Goal: Information Seeking & Learning: Learn about a topic

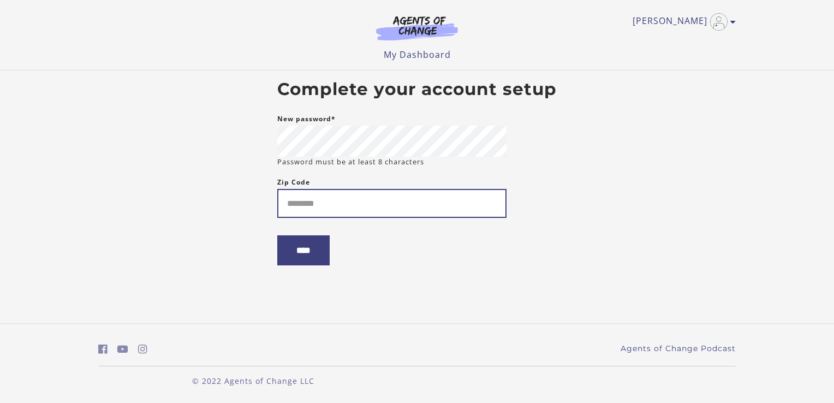
click at [368, 199] on input "Zip Code" at bounding box center [391, 203] width 229 height 29
type input "*****"
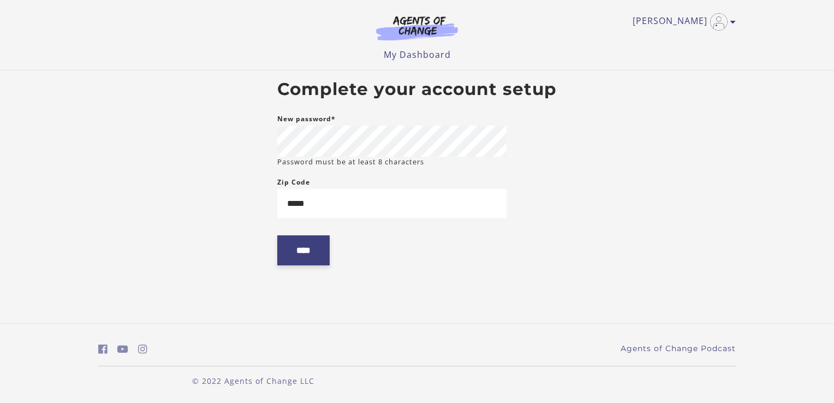
click at [324, 252] on input "****" at bounding box center [303, 250] width 52 height 30
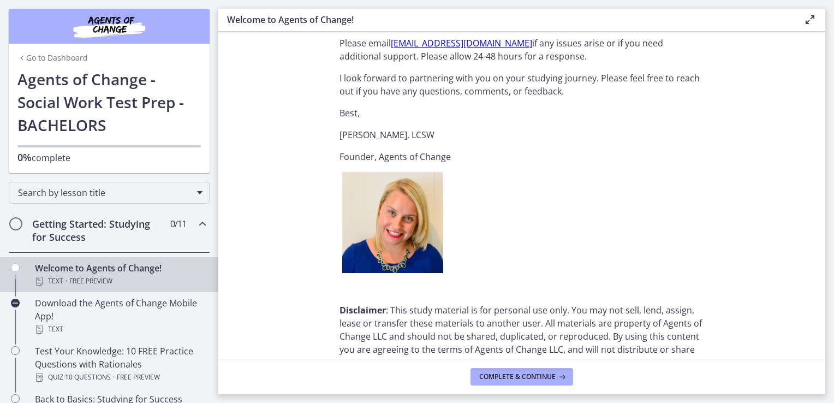
scroll to position [1301, 0]
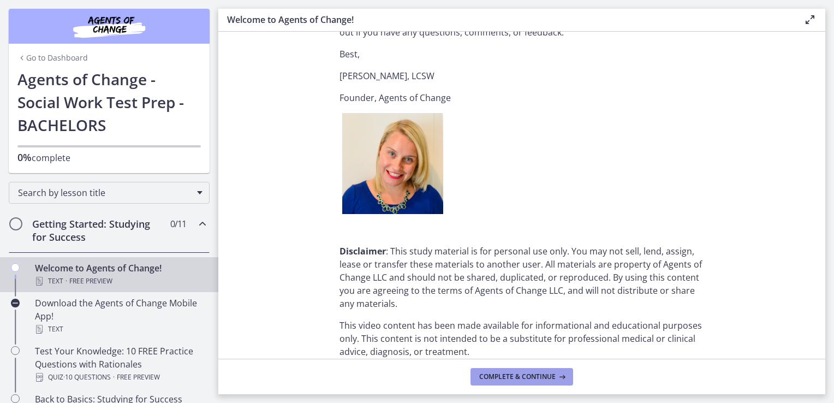
click at [513, 369] on button "Complete & continue" at bounding box center [521, 376] width 103 height 17
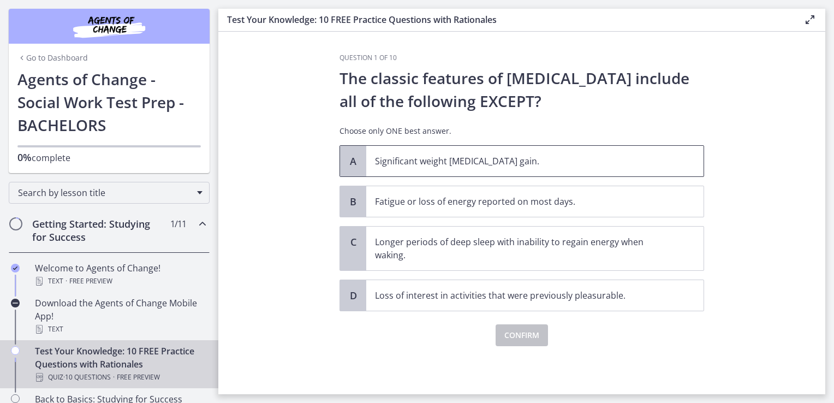
click at [507, 164] on p "Significant weight [MEDICAL_DATA] gain." at bounding box center [524, 160] width 298 height 13
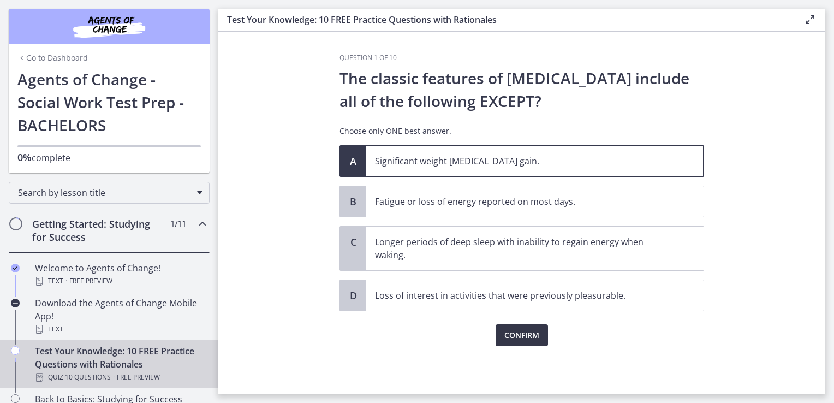
click at [522, 330] on span "Confirm" at bounding box center [521, 335] width 35 height 13
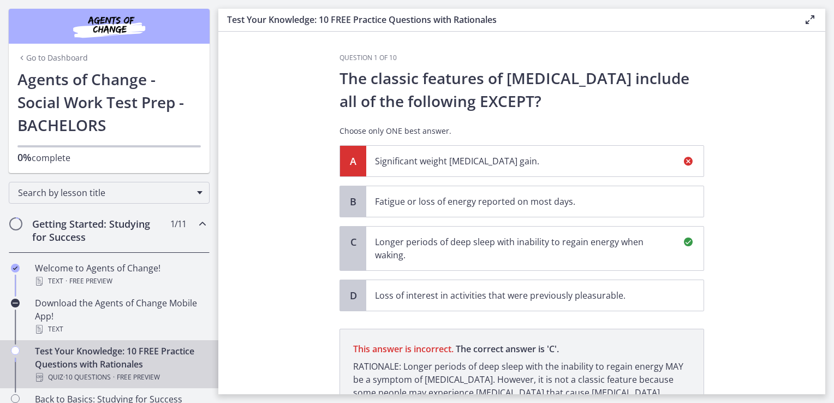
scroll to position [122, 0]
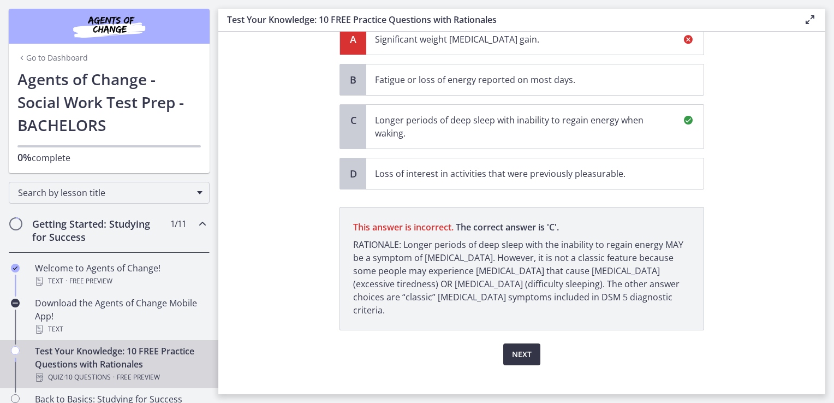
click at [512, 348] on span "Next" at bounding box center [522, 354] width 20 height 13
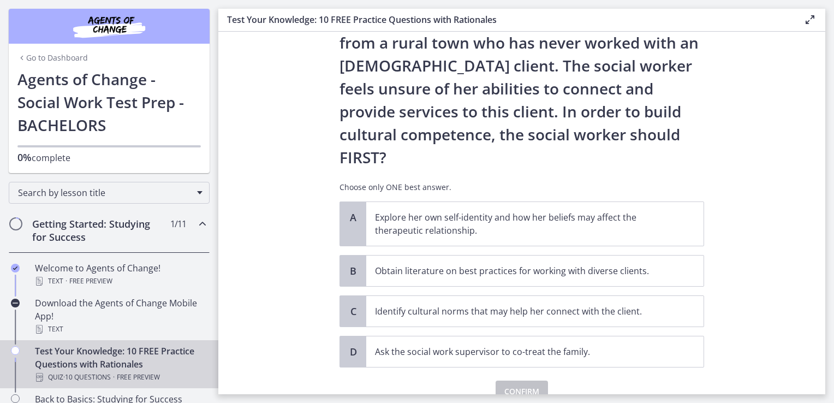
scroll to position [155, 0]
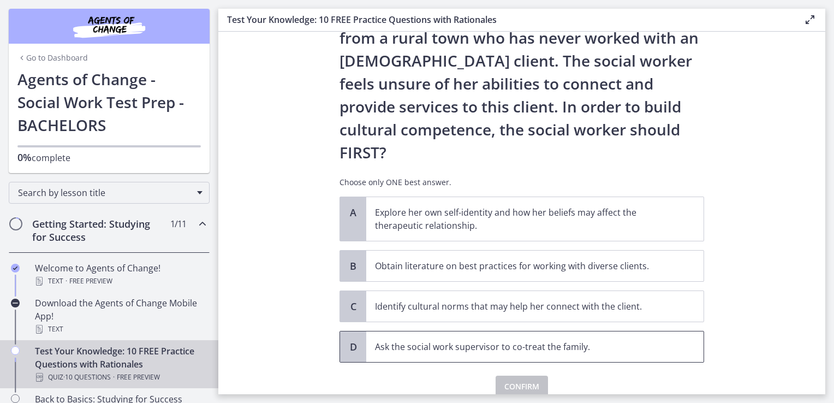
click at [627, 340] on p "Ask the social work supervisor to co-treat the family." at bounding box center [524, 346] width 298 height 13
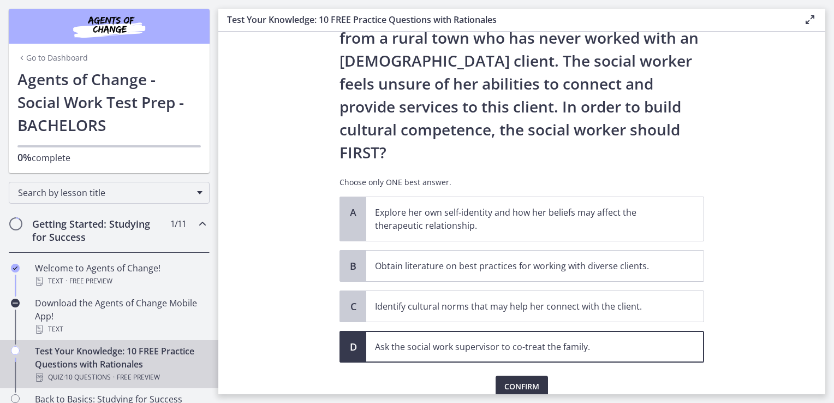
click at [540, 375] on button "Confirm" at bounding box center [521, 386] width 52 height 22
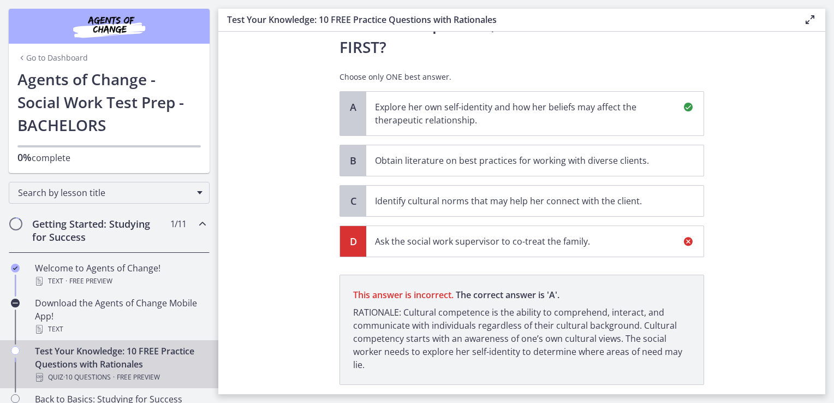
scroll to position [282, 0]
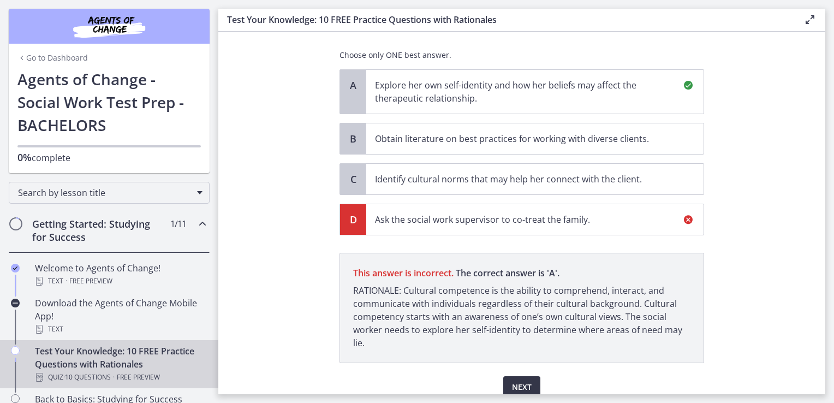
click at [532, 376] on button "Next" at bounding box center [521, 387] width 37 height 22
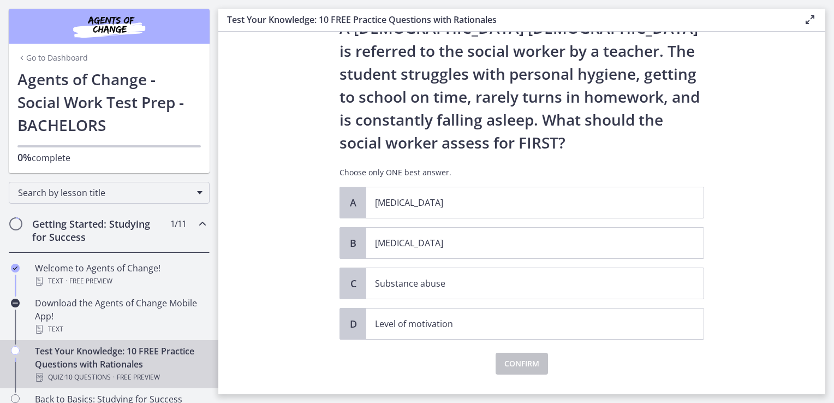
scroll to position [50, 0]
click at [827, 229] on main "Test Your Knowledge: 10 FREE Practice Questions with Rationales Enable fullscre…" at bounding box center [526, 201] width 616 height 403
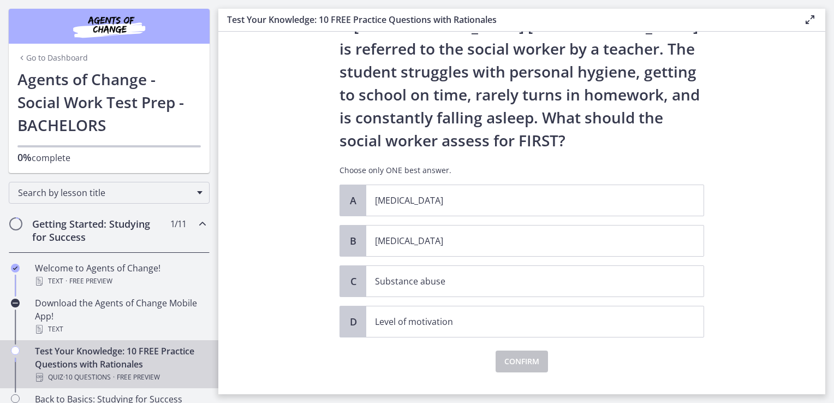
scroll to position [52, 0]
click at [665, 319] on p "Level of motivation" at bounding box center [524, 321] width 298 height 13
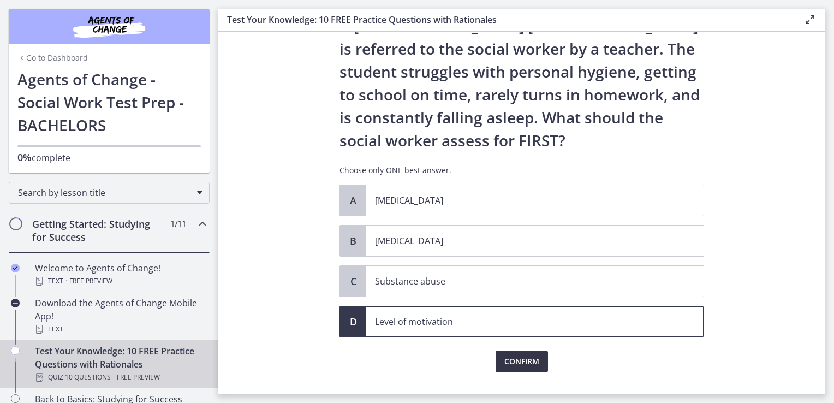
click at [535, 361] on button "Confirm" at bounding box center [521, 361] width 52 height 22
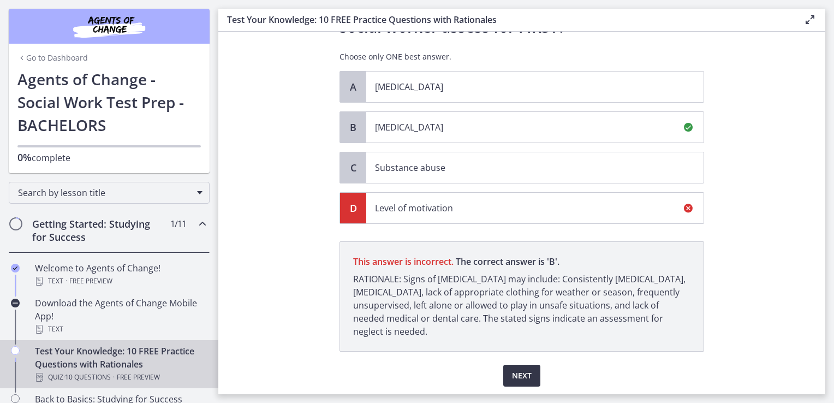
scroll to position [200, 0]
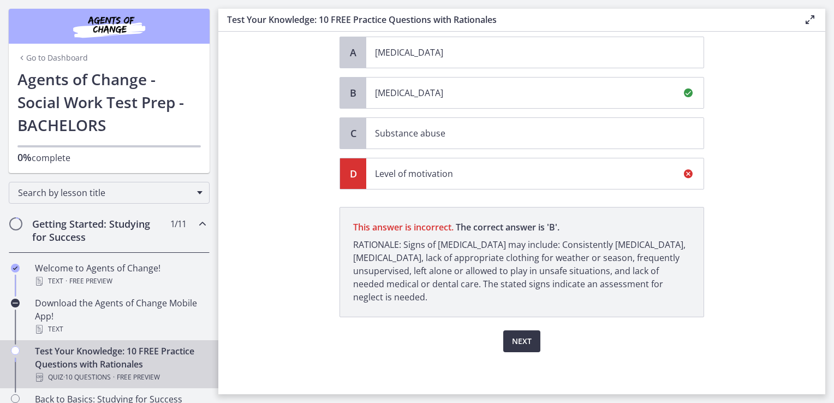
click at [515, 347] on button "Next" at bounding box center [521, 341] width 37 height 22
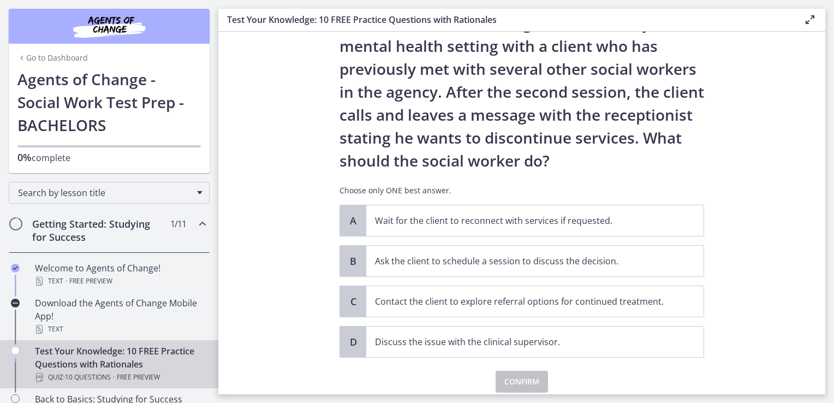
scroll to position [56, 0]
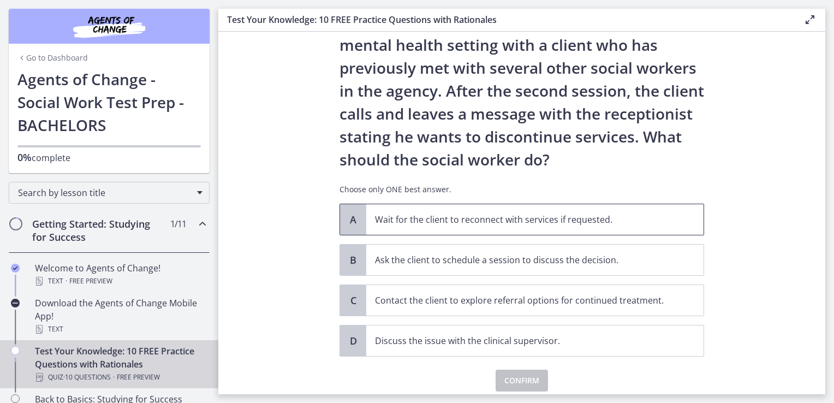
click at [652, 219] on p "Wait for the client to reconnect with services if requested." at bounding box center [524, 219] width 298 height 13
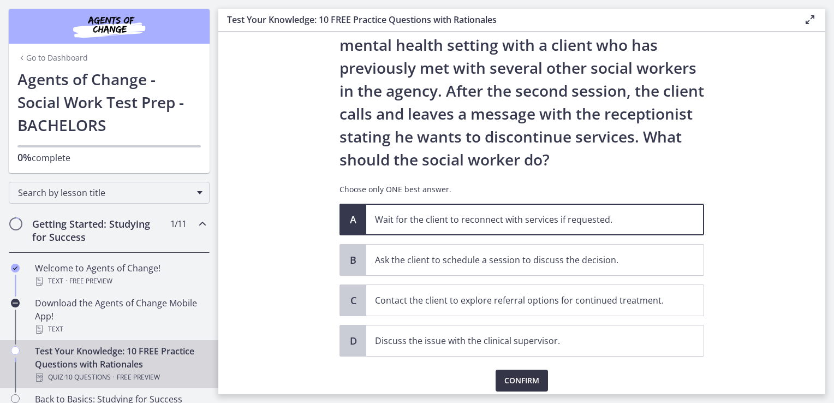
click at [520, 381] on span "Confirm" at bounding box center [521, 380] width 35 height 13
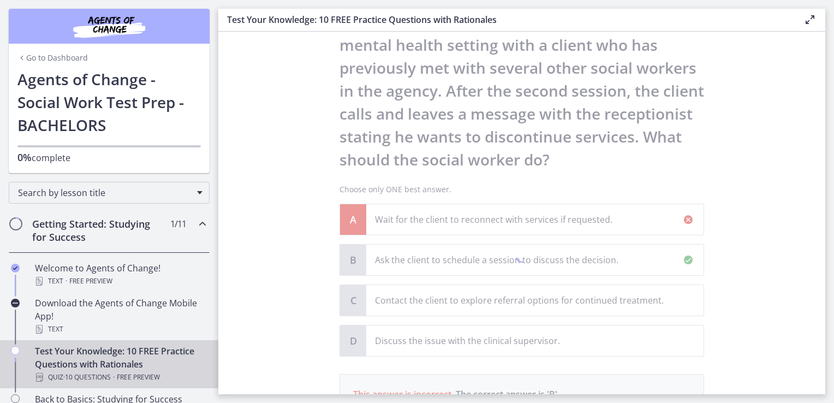
scroll to position [223, 0]
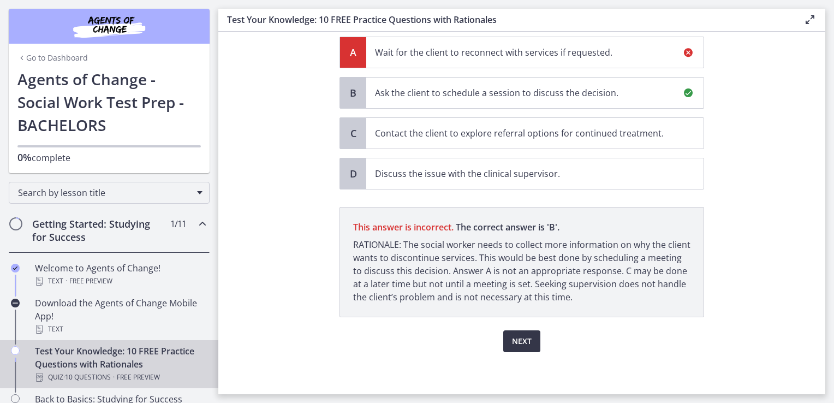
click at [522, 335] on span "Next" at bounding box center [522, 341] width 20 height 13
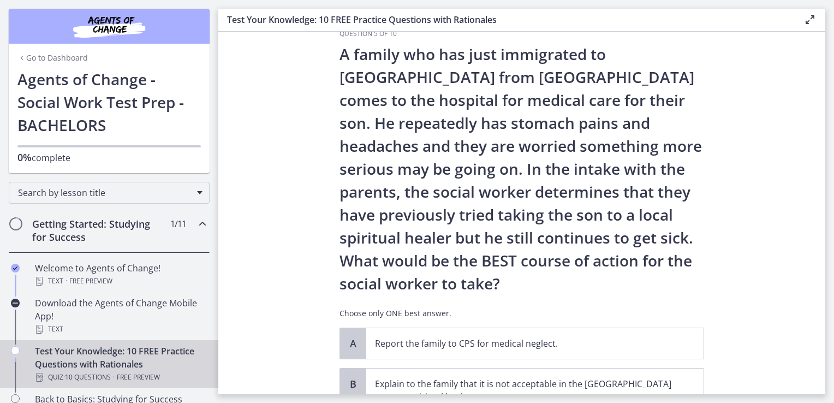
scroll to position [27, 0]
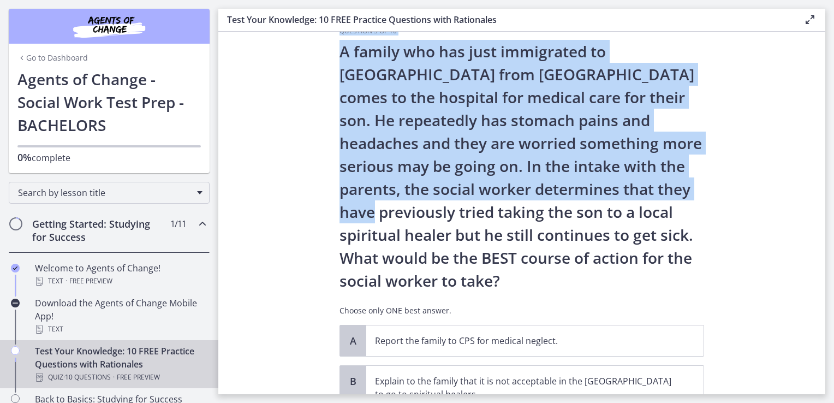
drag, startPoint x: 828, startPoint y: 194, endPoint x: 823, endPoint y: 191, distance: 5.6
click at [823, 191] on main "Test Your Knowledge: 10 FREE Practice Questions with Rationales Enable fullscre…" at bounding box center [526, 201] width 616 height 403
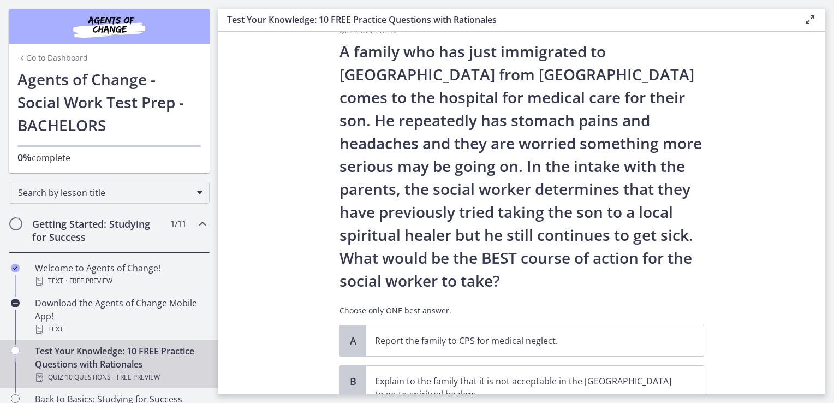
drag, startPoint x: 823, startPoint y: 191, endPoint x: 799, endPoint y: 213, distance: 32.0
click at [799, 213] on section "Question 5 of 10 A family who has just immigrated to [GEOGRAPHIC_DATA] from [GE…" at bounding box center [521, 213] width 607 height 362
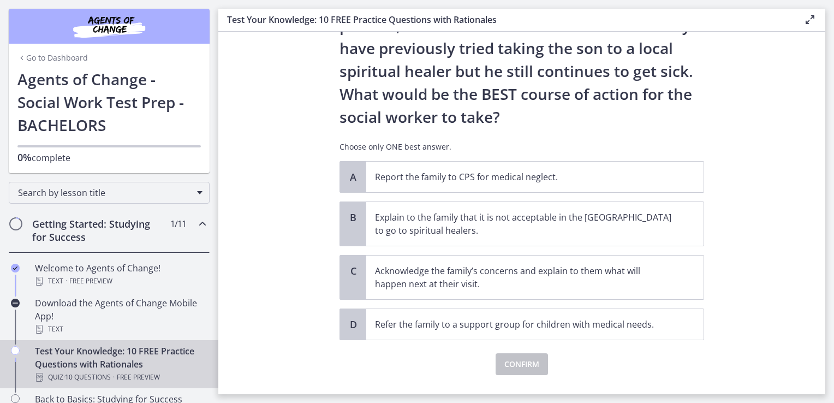
scroll to position [192, 0]
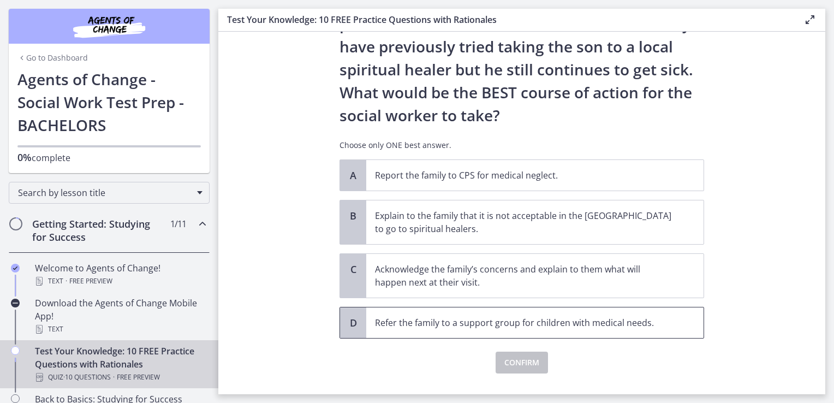
click at [590, 336] on span "Refer the family to a support group for children with medical needs." at bounding box center [534, 322] width 337 height 31
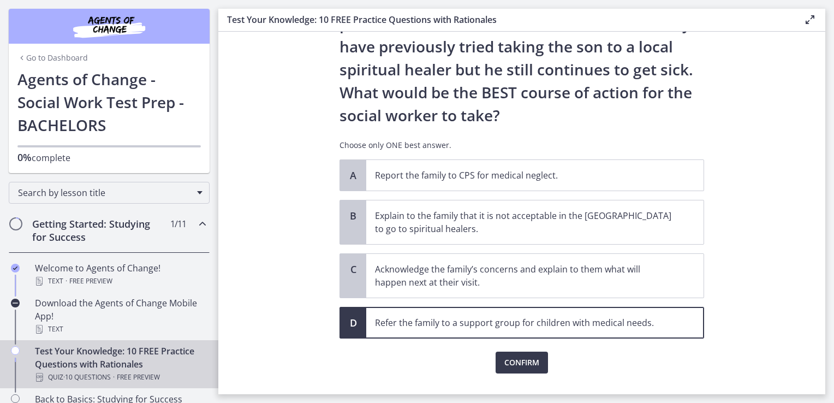
click at [523, 202] on div "Question 5 of 10 A family who has just immigrated to [GEOGRAPHIC_DATA] from [GE…" at bounding box center [522, 31] width 382 height 341
click at [522, 368] on span "Confirm" at bounding box center [521, 362] width 35 height 13
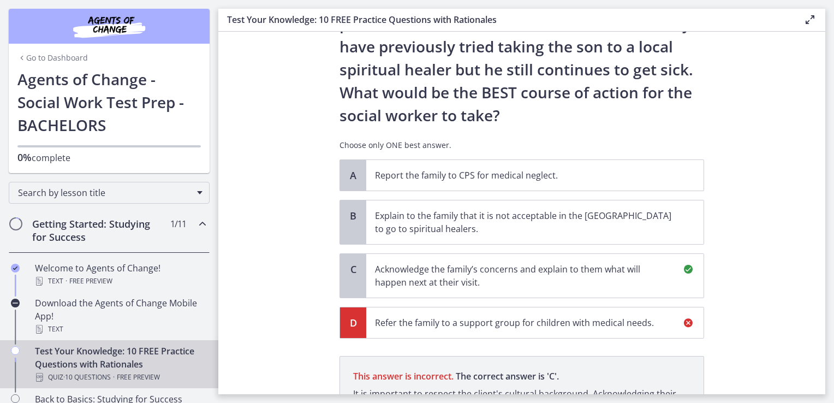
scroll to position [341, 0]
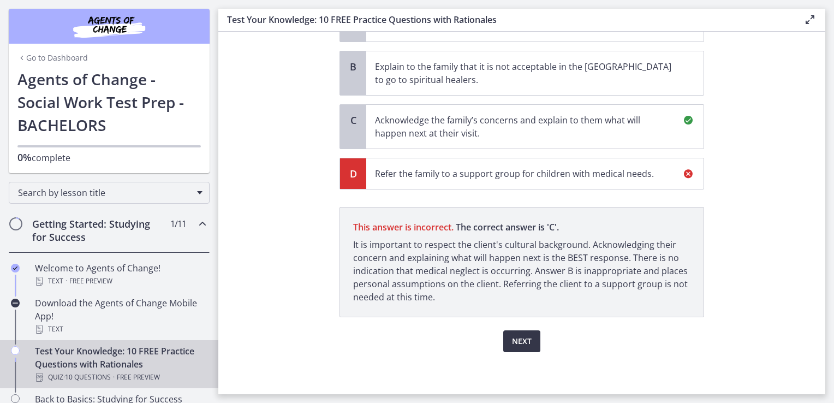
click at [517, 339] on span "Next" at bounding box center [522, 341] width 20 height 13
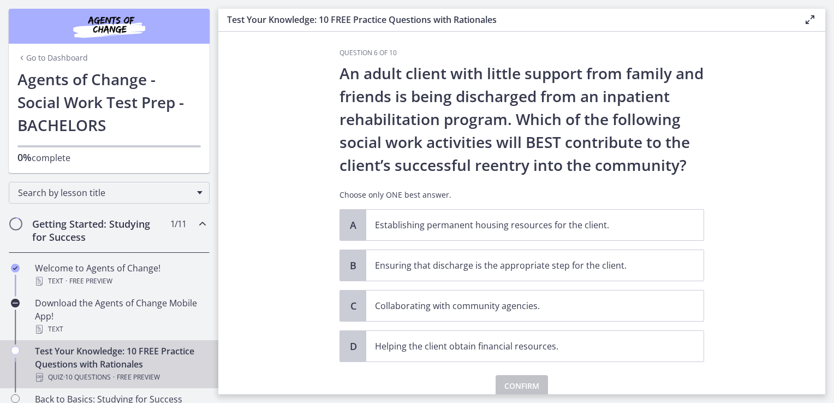
scroll to position [4, 0]
click at [609, 270] on p "Ensuring that discharge is the appropriate step for the client." at bounding box center [524, 265] width 298 height 13
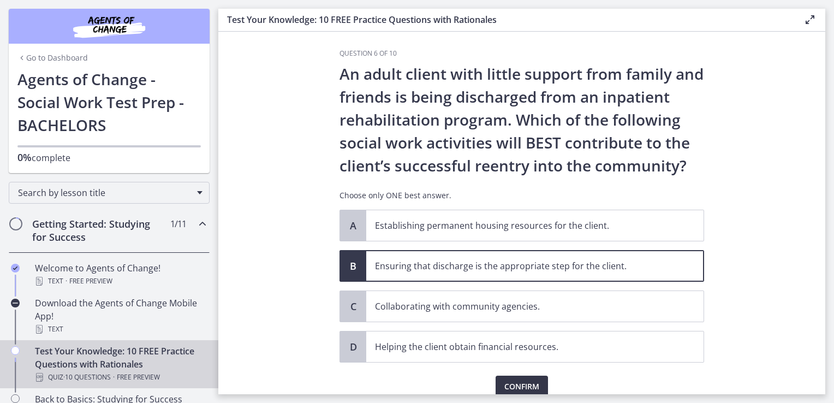
click at [523, 381] on span "Confirm" at bounding box center [521, 386] width 35 height 13
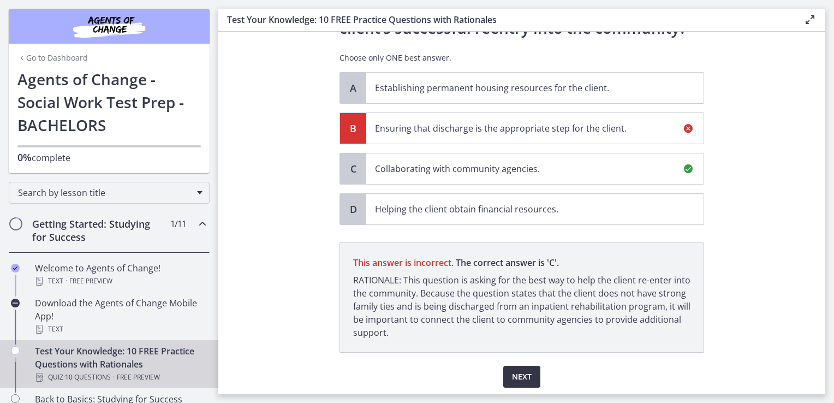
scroll to position [177, 0]
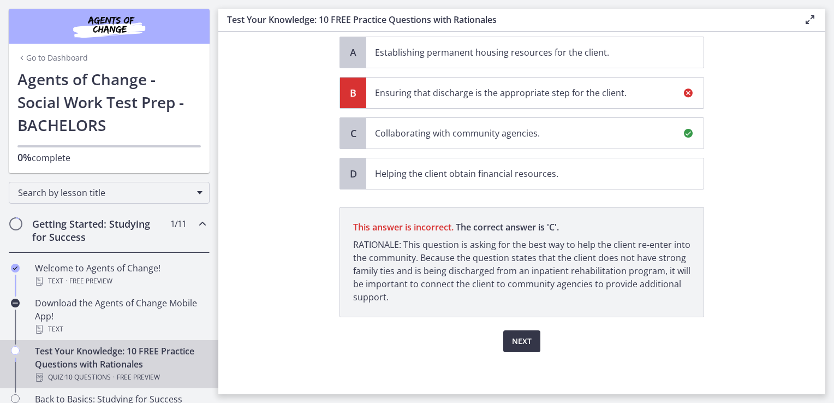
click at [517, 335] on span "Next" at bounding box center [522, 341] width 20 height 13
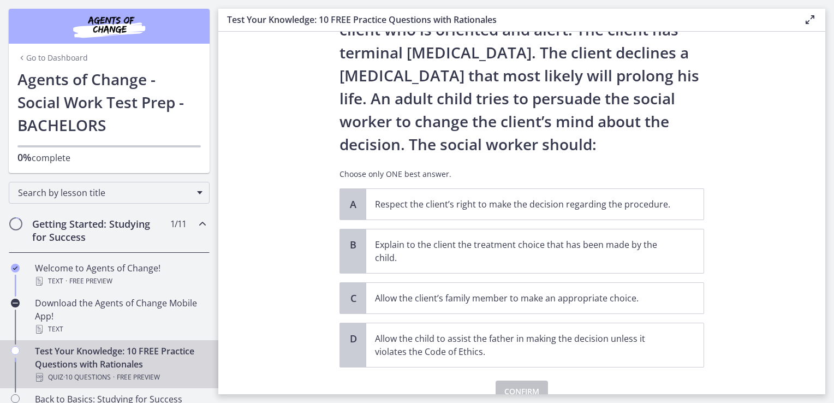
scroll to position [75, 0]
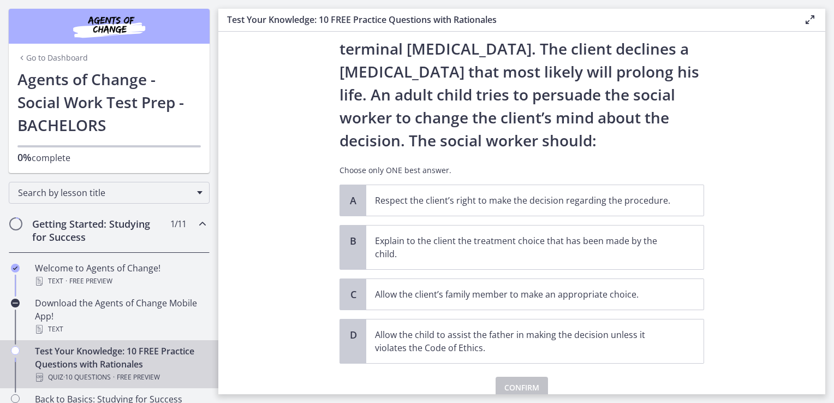
drag, startPoint x: 826, startPoint y: 283, endPoint x: 825, endPoint y: 292, distance: 9.8
click at [825, 292] on main "Test Your Knowledge: 10 FREE Practice Questions with Rationales Enable fullscre…" at bounding box center [526, 201] width 616 height 403
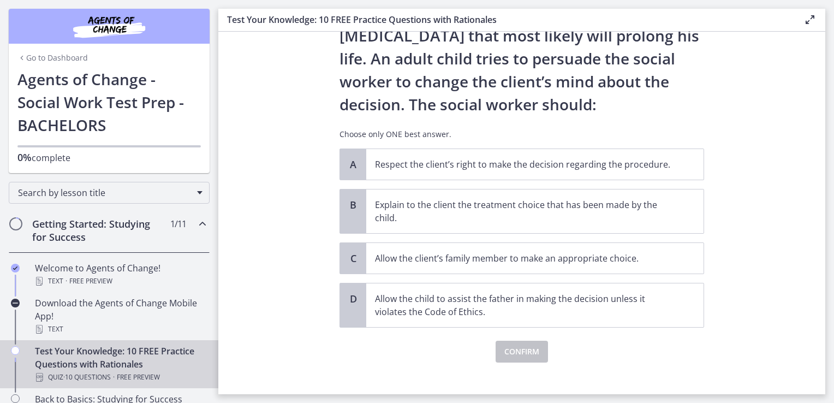
scroll to position [121, 0]
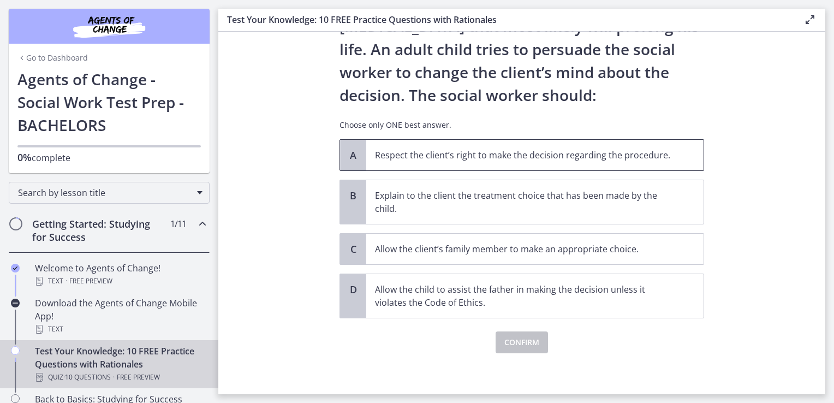
click at [626, 150] on p "Respect the client’s right to make the decision regarding the procedure." at bounding box center [524, 154] width 298 height 13
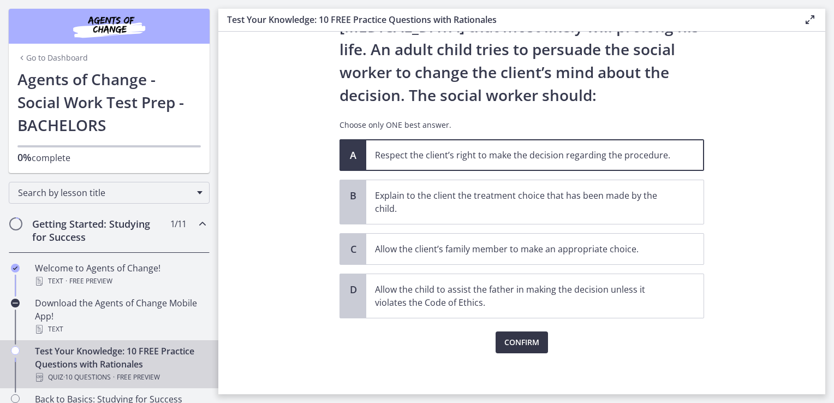
click at [533, 336] on span "Confirm" at bounding box center [521, 342] width 35 height 13
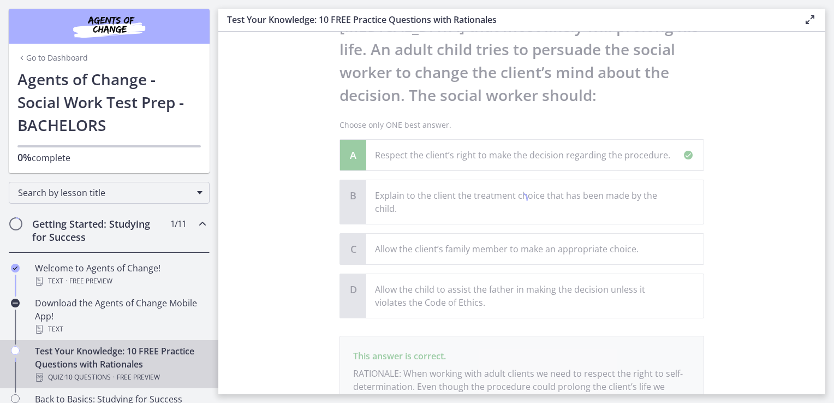
scroll to position [236, 0]
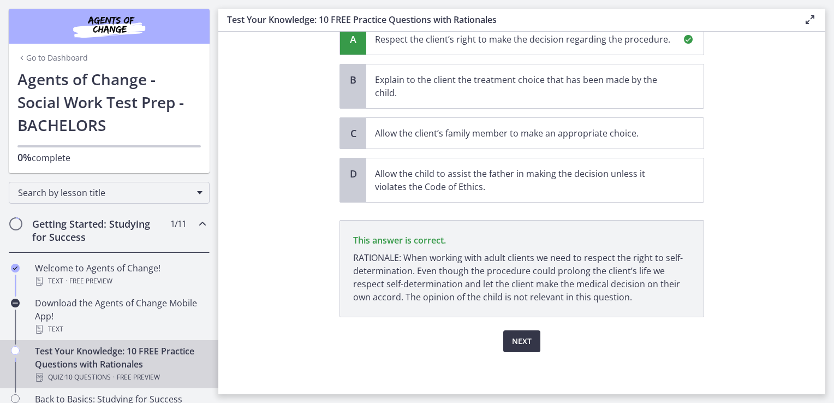
click at [526, 335] on span "Next" at bounding box center [522, 341] width 20 height 13
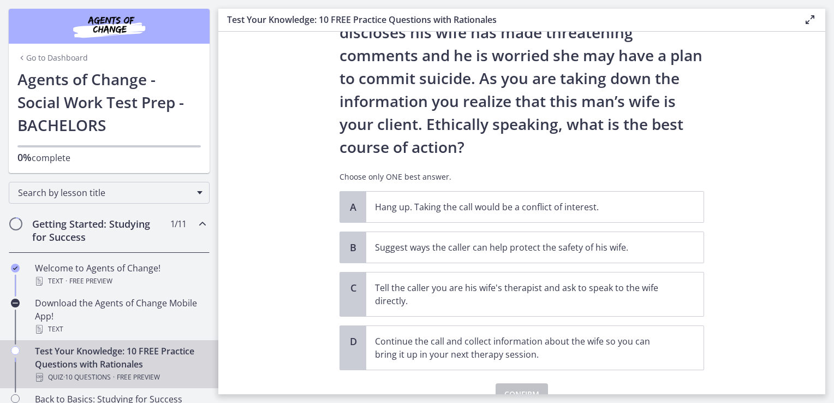
scroll to position [92, 0]
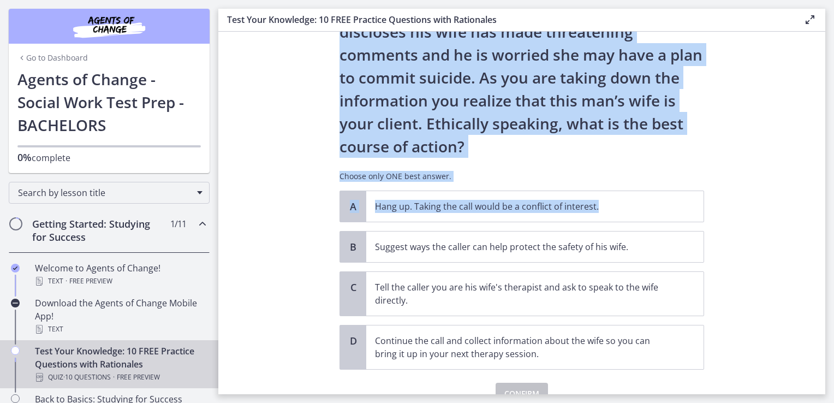
click at [823, 202] on main "Test Your Knowledge: 10 FREE Practice Questions with Rationales Enable fullscre…" at bounding box center [526, 201] width 616 height 403
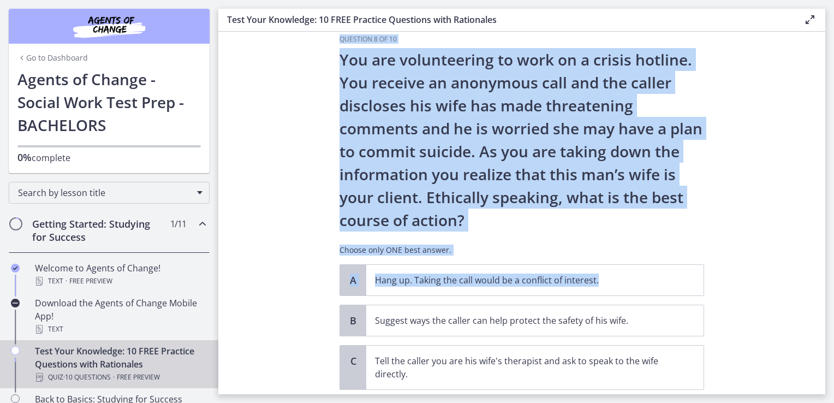
scroll to position [11, 0]
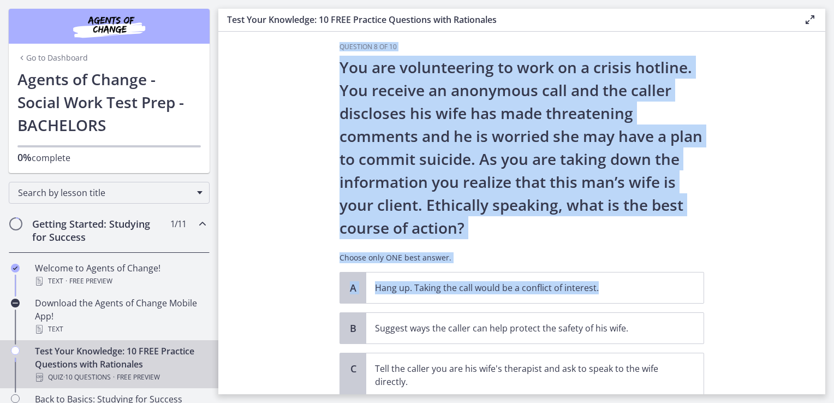
click at [788, 218] on section "Question 8 of 10 You are volunteering to work on a crisis hotline. You receive …" at bounding box center [521, 213] width 607 height 362
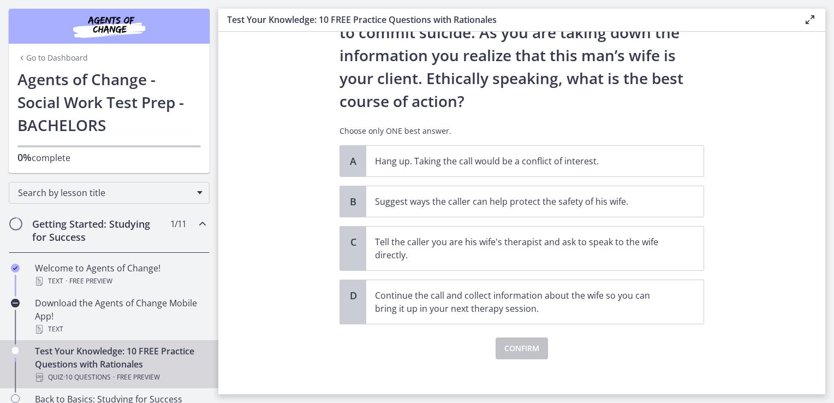
scroll to position [145, 0]
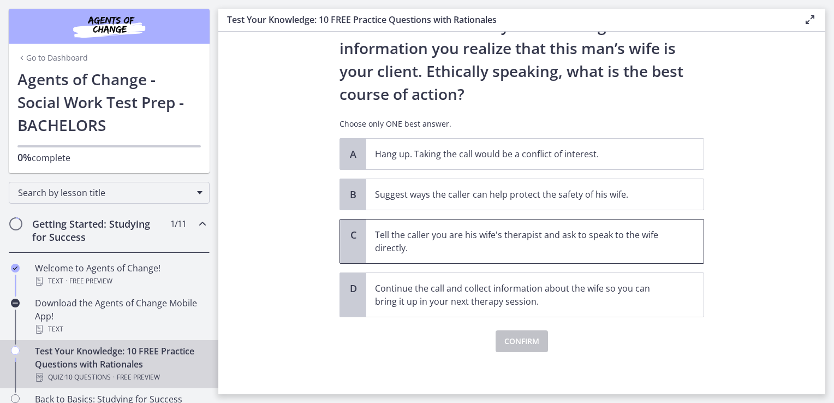
click at [667, 244] on p "Tell the caller you are his wife's therapist and ask to speak to the wife direc…" at bounding box center [524, 241] width 298 height 26
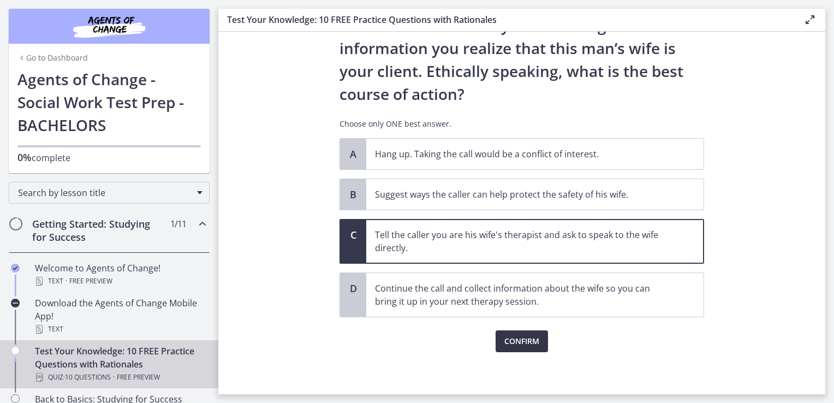
click at [529, 346] on button "Confirm" at bounding box center [521, 341] width 52 height 22
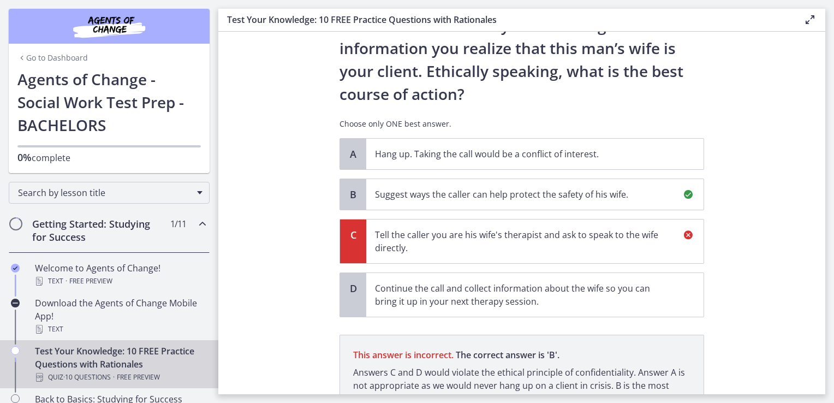
scroll to position [246, 0]
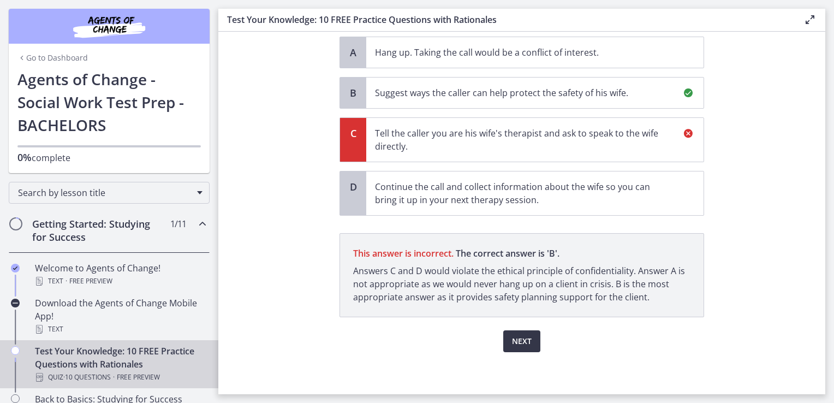
click at [529, 346] on button "Next" at bounding box center [521, 341] width 37 height 22
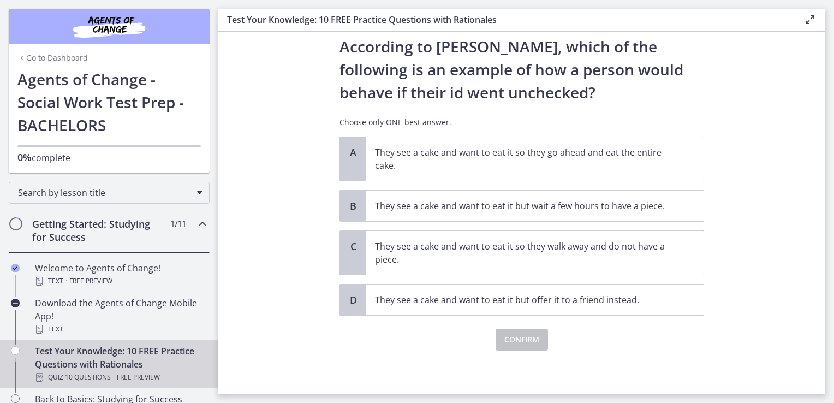
scroll to position [0, 0]
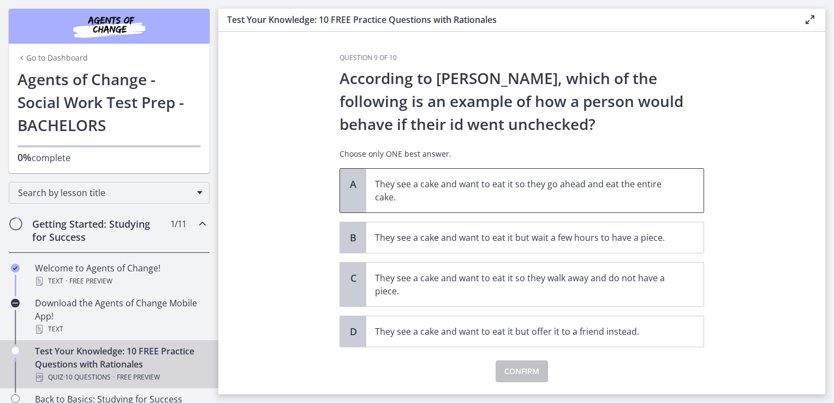
click at [610, 190] on p "They see a cake and want to eat it so they go ahead and eat the entire cake." at bounding box center [524, 190] width 298 height 26
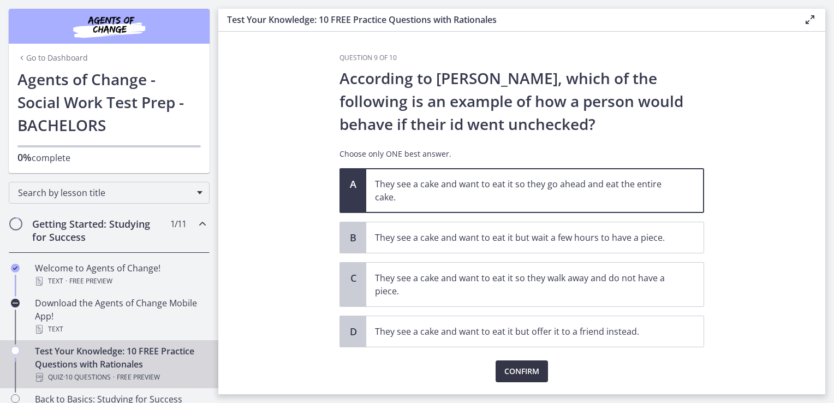
click at [537, 368] on button "Confirm" at bounding box center [521, 371] width 52 height 22
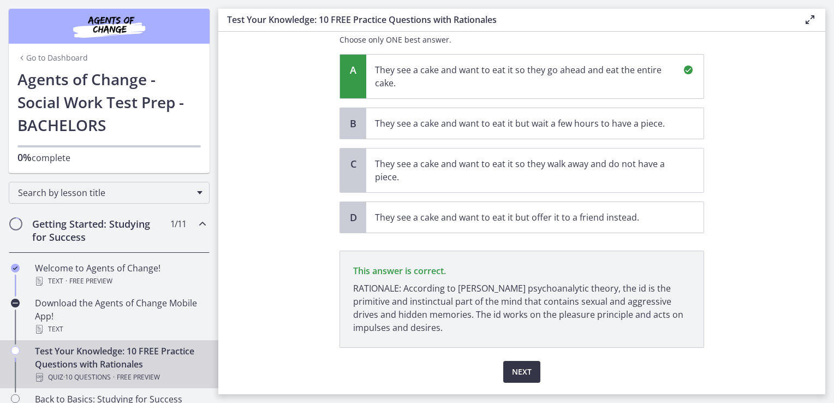
scroll to position [145, 0]
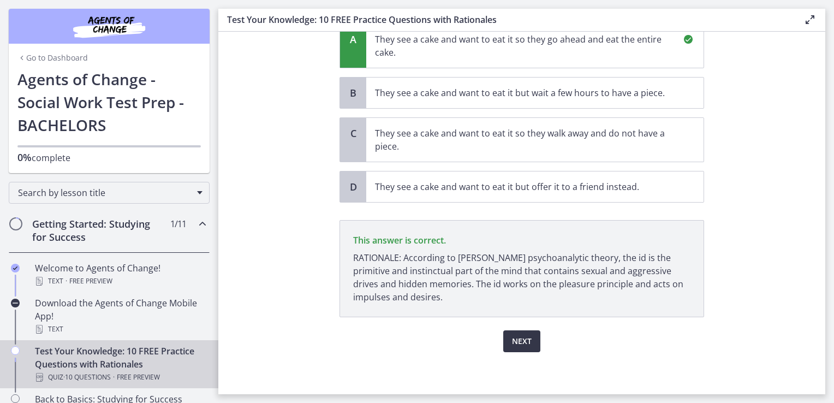
click at [515, 345] on span "Next" at bounding box center [522, 341] width 20 height 13
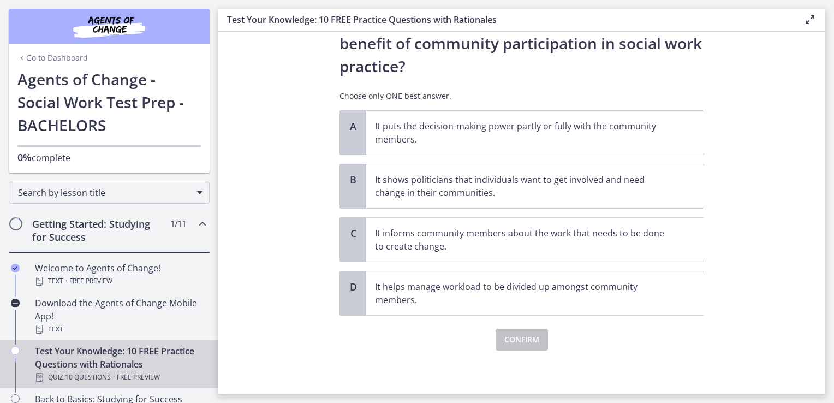
scroll to position [0, 0]
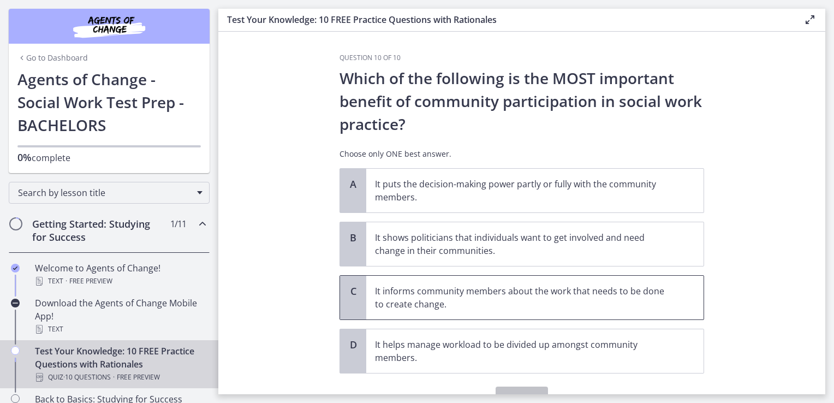
click at [491, 299] on p "It informs community members about the work that needs to be done to create cha…" at bounding box center [524, 297] width 298 height 26
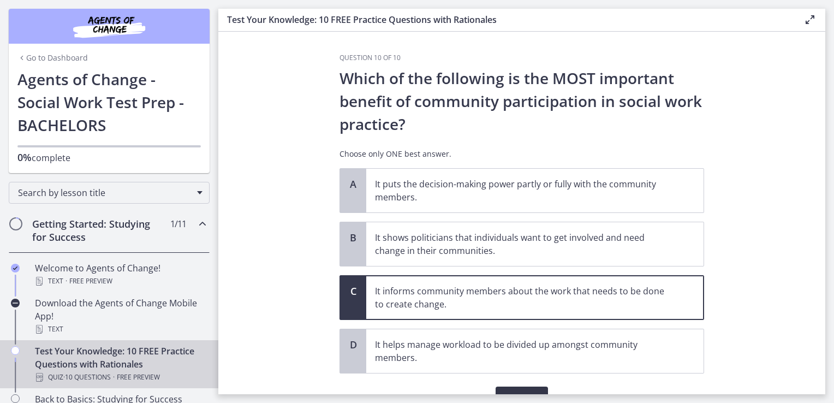
click at [512, 391] on span "Confirm" at bounding box center [521, 397] width 35 height 13
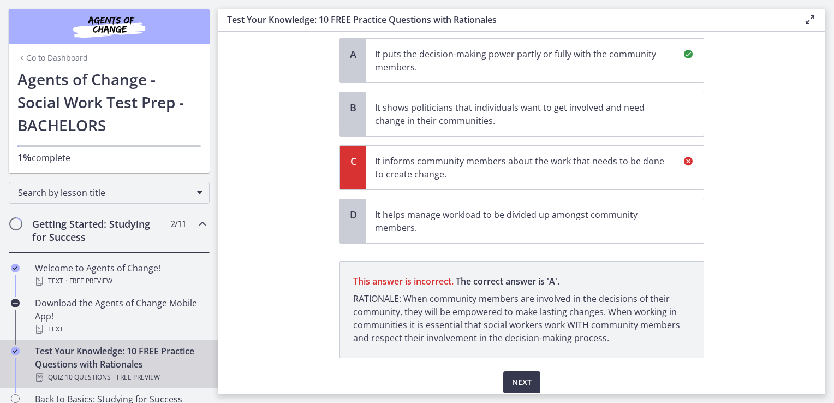
scroll to position [132, 0]
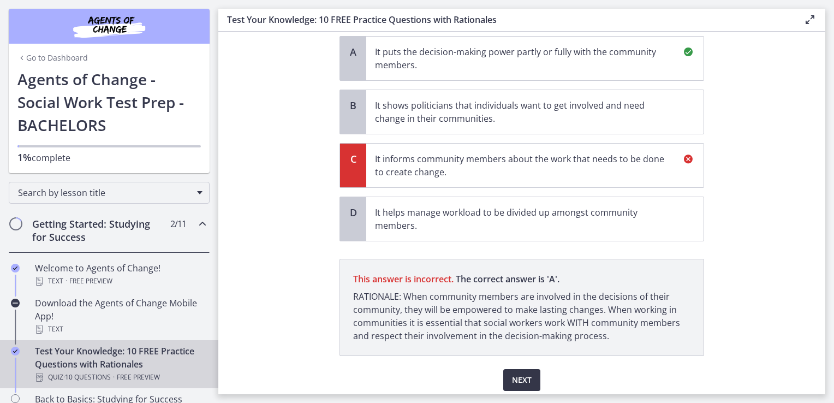
click at [520, 373] on span "Next" at bounding box center [522, 379] width 20 height 13
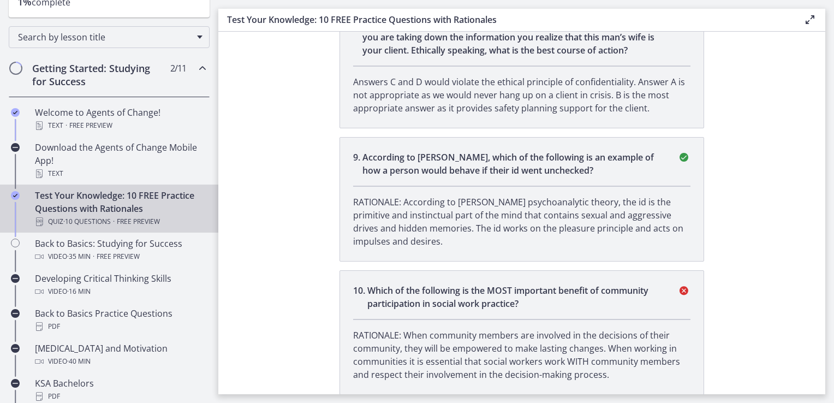
scroll to position [162, 0]
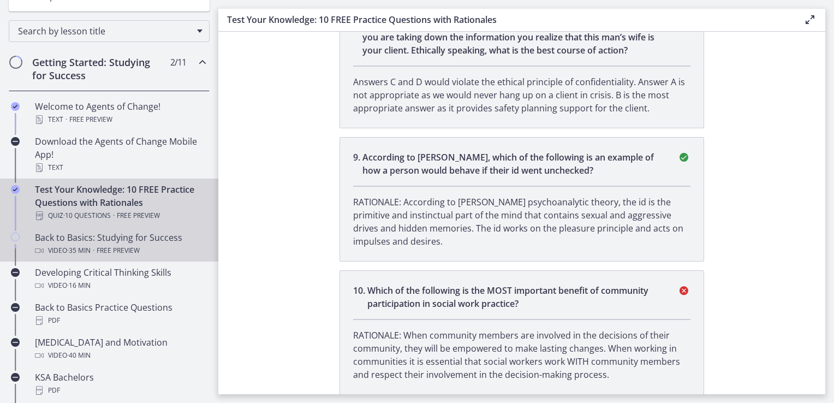
click at [127, 239] on div "Back to Basics: Studying for Success Video · 35 min · Free preview" at bounding box center [120, 244] width 170 height 26
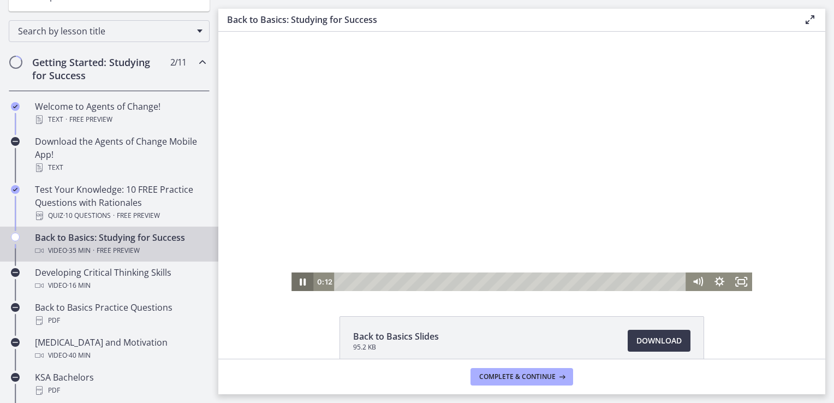
click at [295, 279] on icon "Pause" at bounding box center [302, 281] width 22 height 19
click at [295, 279] on icon "Play Video" at bounding box center [303, 282] width 26 height 22
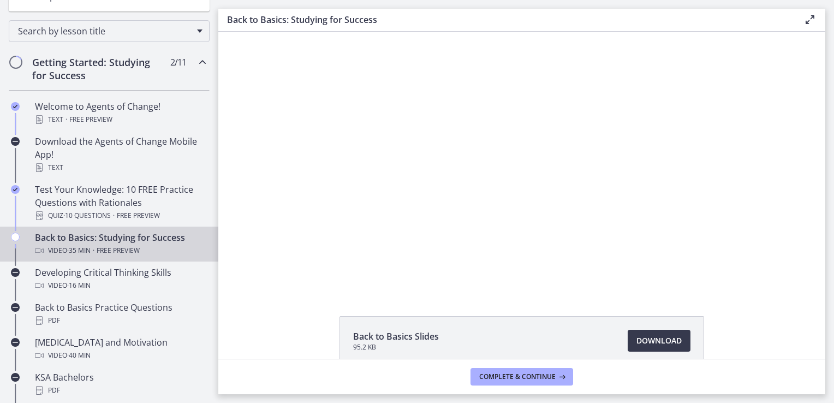
click at [600, 366] on footer "Complete & continue" at bounding box center [521, 376] width 607 height 35
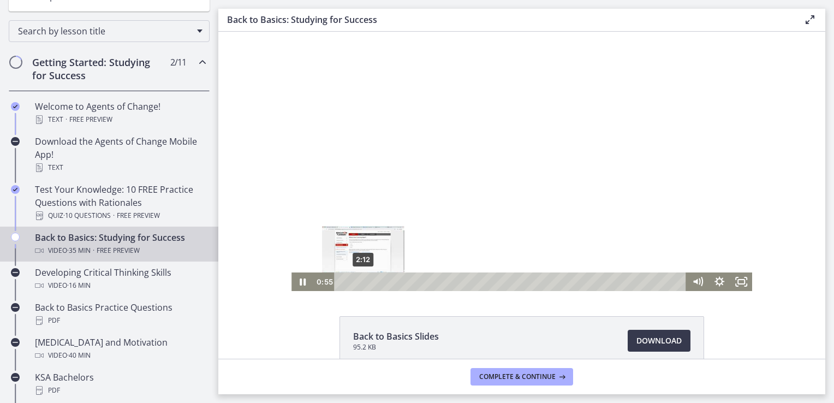
click at [359, 280] on div "2:12" at bounding box center [511, 281] width 339 height 19
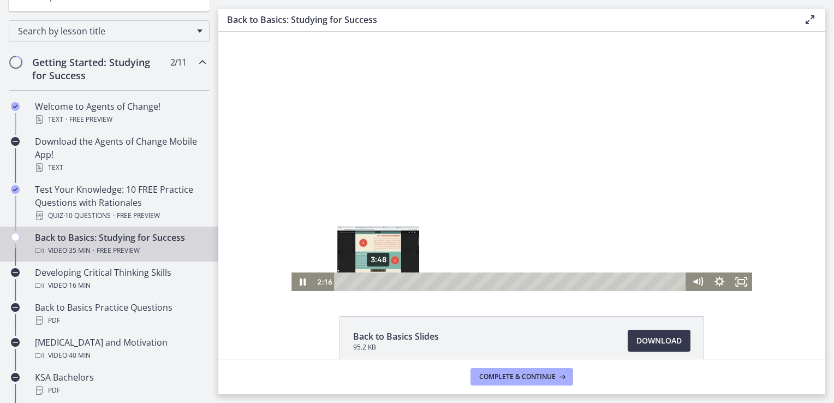
click at [374, 280] on div "3:48" at bounding box center [511, 281] width 339 height 19
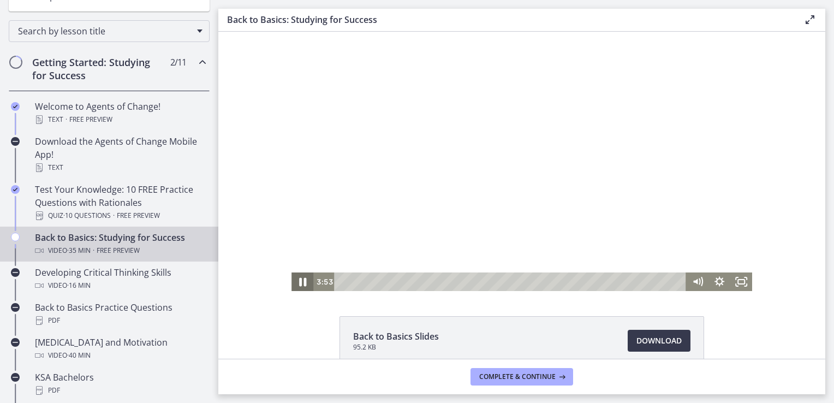
click at [301, 282] on icon "Pause" at bounding box center [302, 282] width 26 height 22
